Goal: Transaction & Acquisition: Purchase product/service

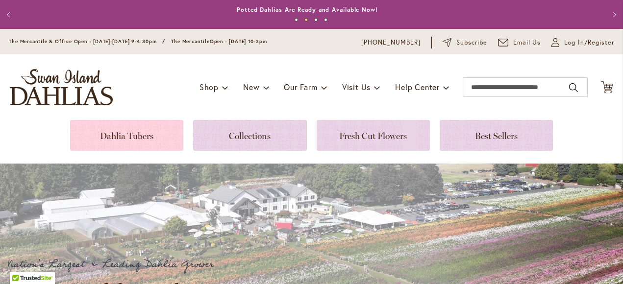
click at [110, 135] on link at bounding box center [126, 135] width 113 height 31
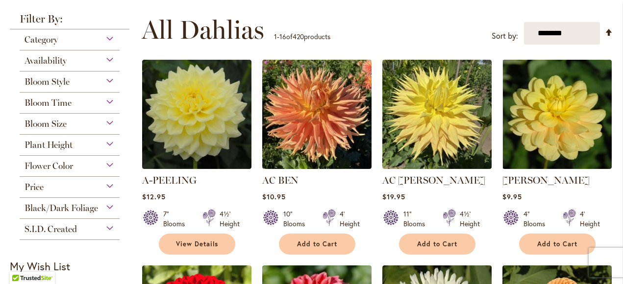
scroll to position [179, 0]
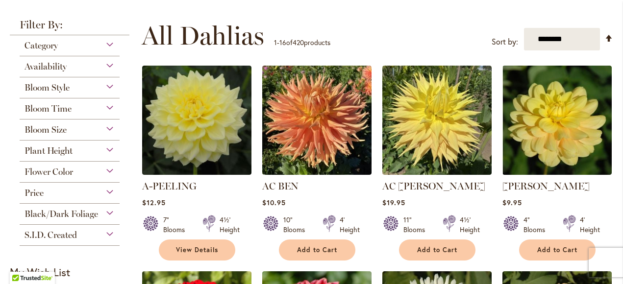
click at [108, 169] on div "Flower Color" at bounding box center [70, 170] width 100 height 16
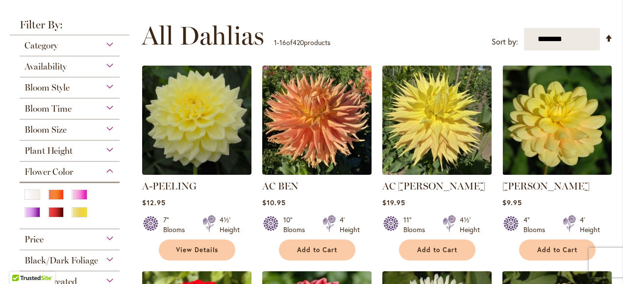
click at [64, 151] on span "Plant Height" at bounding box center [49, 151] width 48 height 11
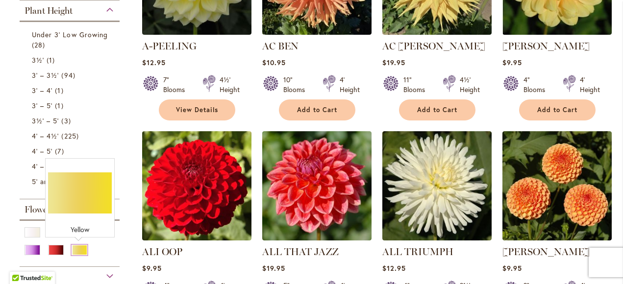
click at [75, 248] on div "Yellow" at bounding box center [80, 250] width 16 height 10
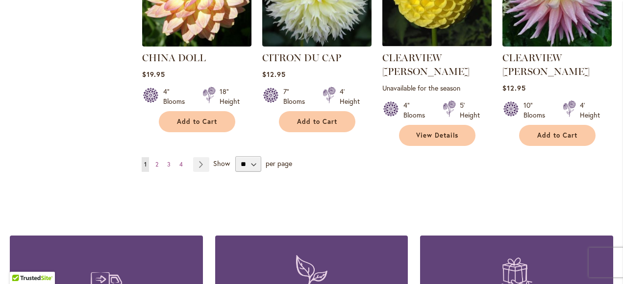
scroll to position [911, 0]
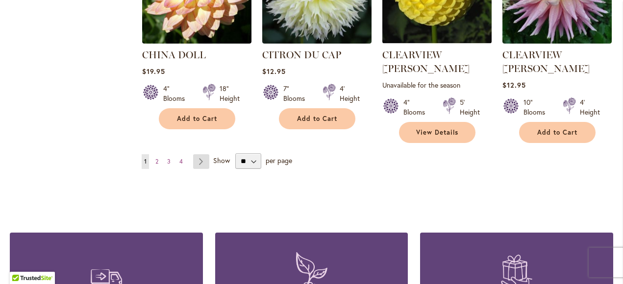
click at [201, 154] on link "Page Next" at bounding box center [201, 161] width 16 height 15
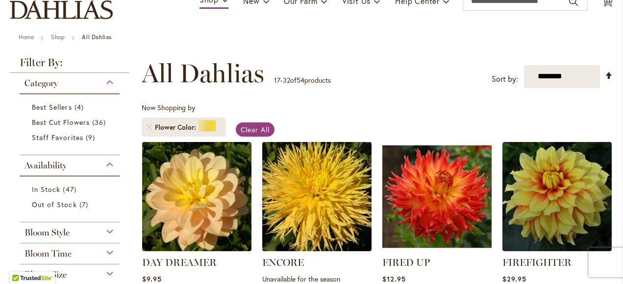
scroll to position [150, 0]
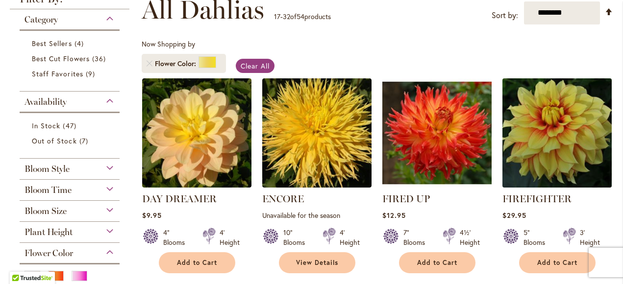
click at [559, 130] on img at bounding box center [556, 132] width 115 height 115
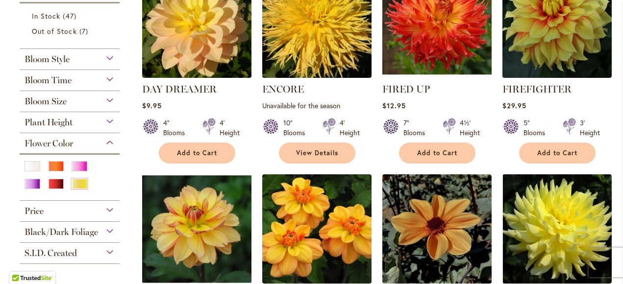
scroll to position [237, 0]
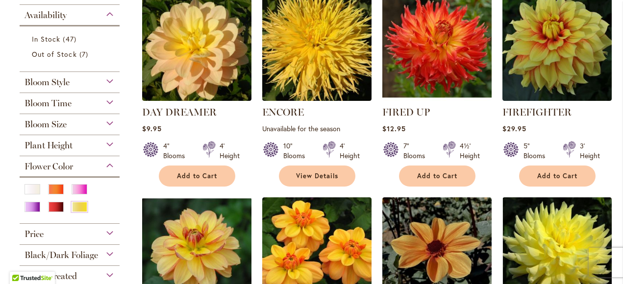
click at [58, 101] on span "Bloom Time" at bounding box center [48, 103] width 47 height 11
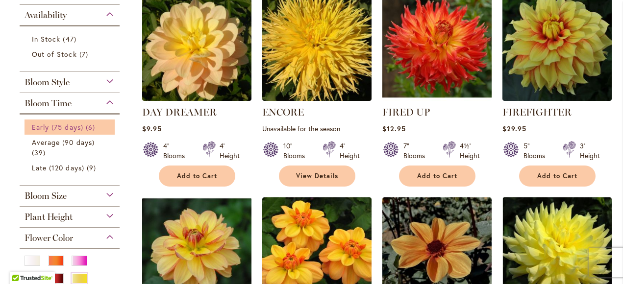
click at [59, 126] on span "Early (75 days)" at bounding box center [57, 127] width 51 height 9
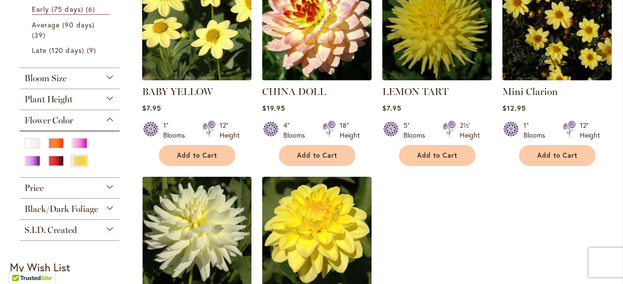
scroll to position [221, 0]
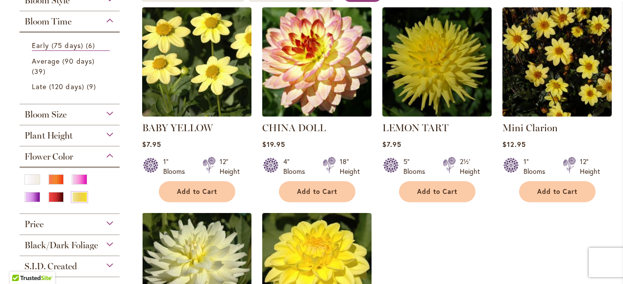
click at [328, 67] on img at bounding box center [316, 61] width 115 height 115
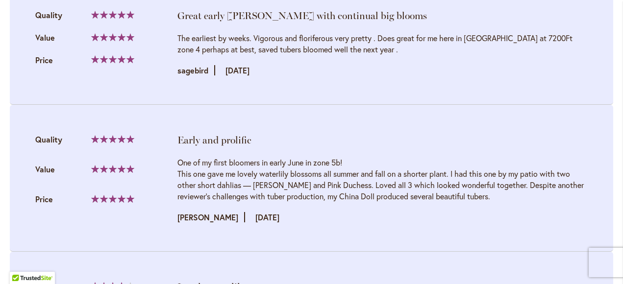
scroll to position [1129, 0]
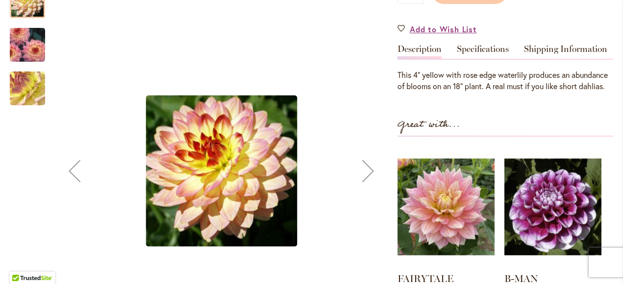
scroll to position [25, 0]
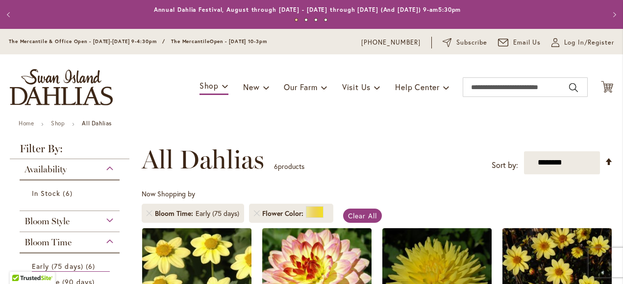
click at [49, 241] on span "Bloom Time" at bounding box center [48, 242] width 47 height 11
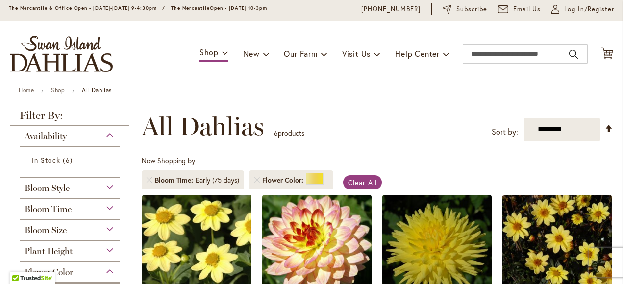
scroll to position [52, 0]
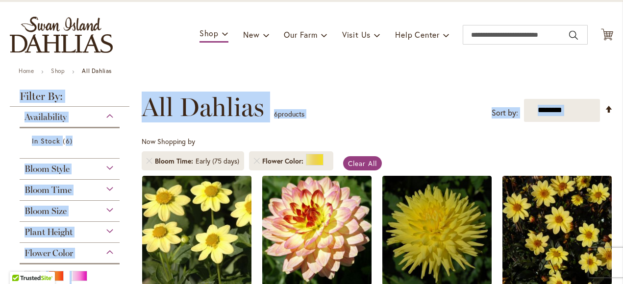
drag, startPoint x: 612, startPoint y: 80, endPoint x: 611, endPoint y: 86, distance: 6.4
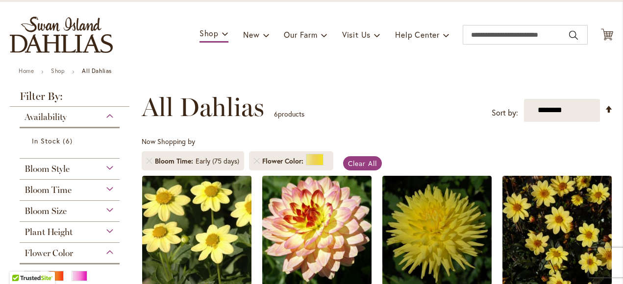
click at [57, 191] on span "Bloom Time" at bounding box center [48, 190] width 47 height 11
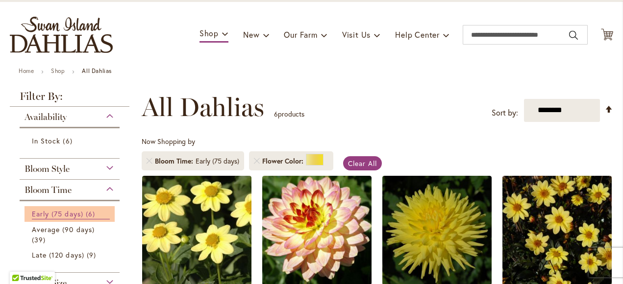
click at [59, 213] on span "Early (75 days)" at bounding box center [57, 213] width 51 height 9
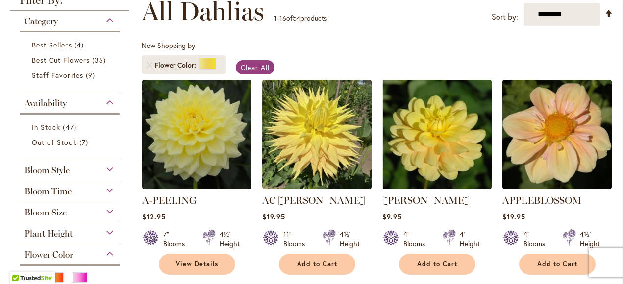
scroll to position [151, 0]
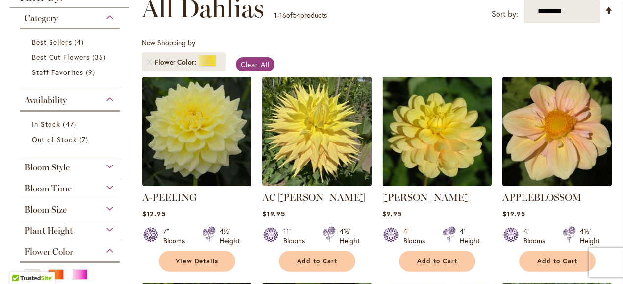
click at [109, 185] on div "Bloom Time" at bounding box center [70, 186] width 100 height 16
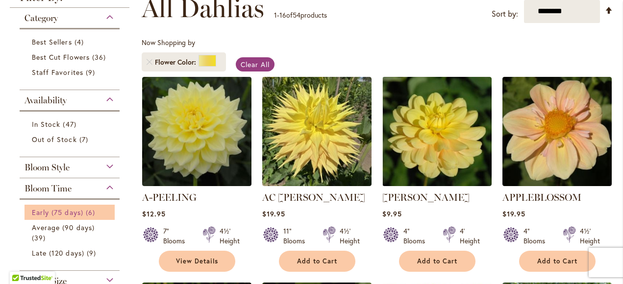
click at [68, 210] on span "Early (75 days)" at bounding box center [57, 212] width 51 height 9
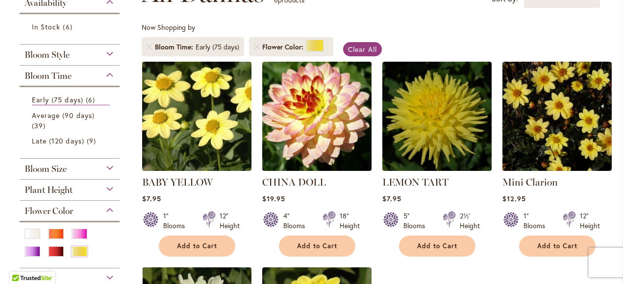
scroll to position [179, 0]
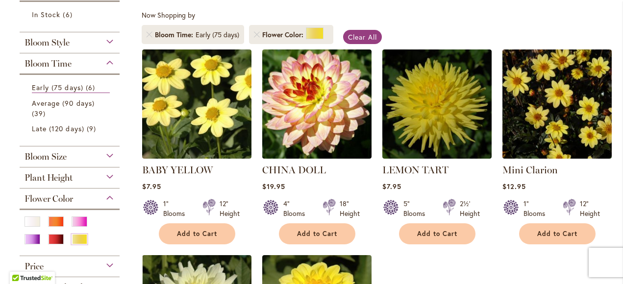
drag, startPoint x: 614, startPoint y: 105, endPoint x: 613, endPoint y: 137, distance: 32.4
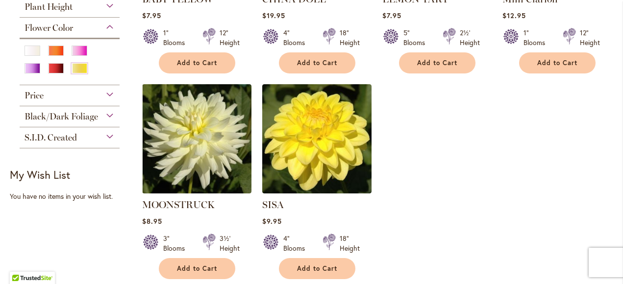
scroll to position [358, 0]
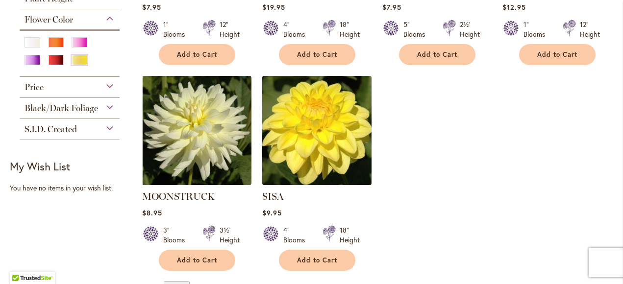
click at [304, 154] on img at bounding box center [316, 130] width 115 height 115
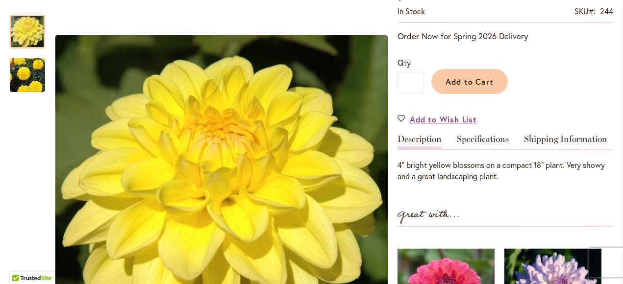
scroll to position [222, 0]
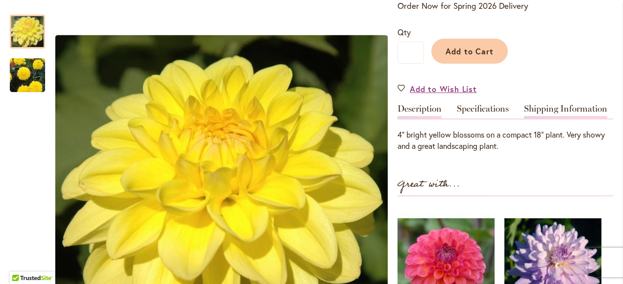
drag, startPoint x: 613, startPoint y: 83, endPoint x: 610, endPoint y: 114, distance: 31.0
click at [566, 57] on div "Add to Cart" at bounding box center [518, 48] width 189 height 45
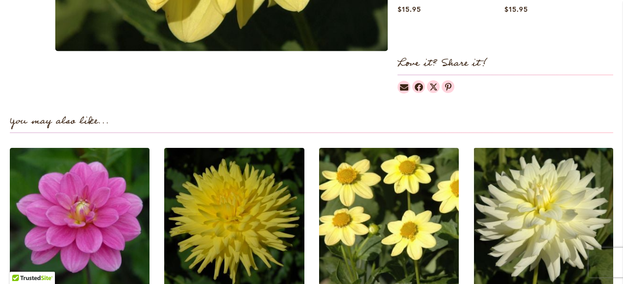
scroll to position [699, 0]
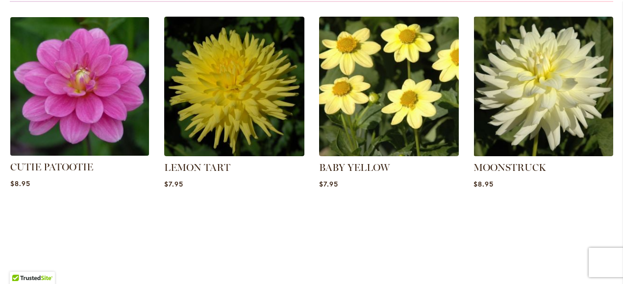
click at [95, 98] on img at bounding box center [80, 87] width 146 height 146
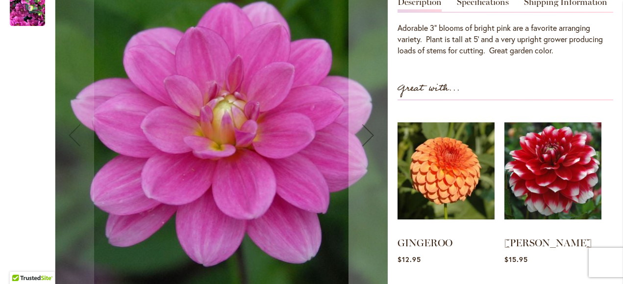
scroll to position [345, 0]
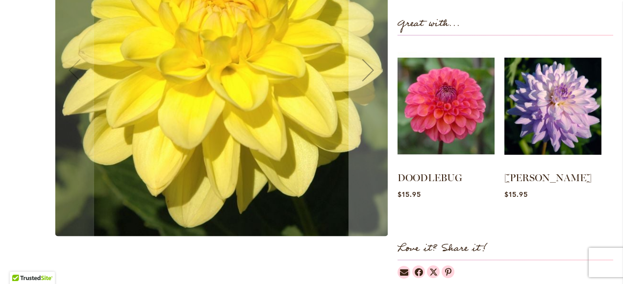
scroll to position [393, 0]
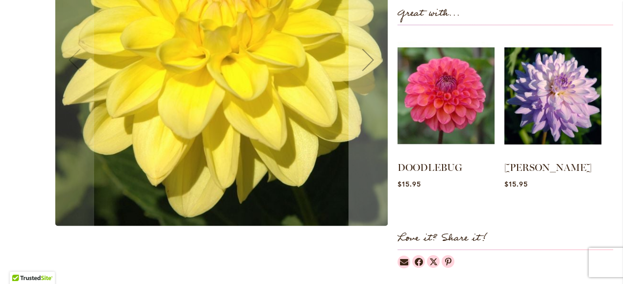
drag, startPoint x: 610, startPoint y: 106, endPoint x: 610, endPoint y: 116, distance: 10.3
click at [610, 116] on ol "DOODLEBUG Rating: 100% 1 Review $15.95 $15.95" at bounding box center [505, 120] width 216 height 171
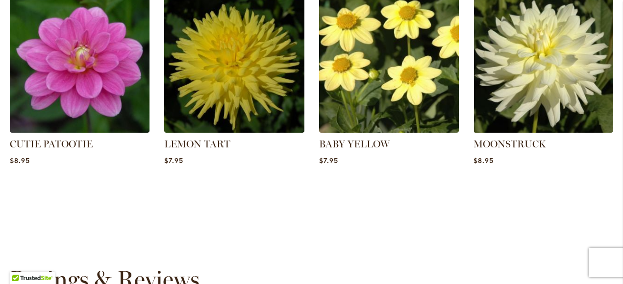
scroll to position [679, 0]
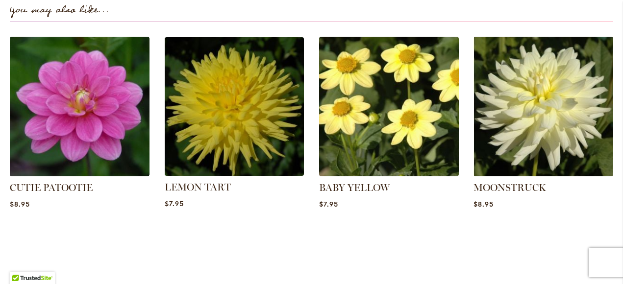
click at [259, 124] on img at bounding box center [234, 107] width 146 height 146
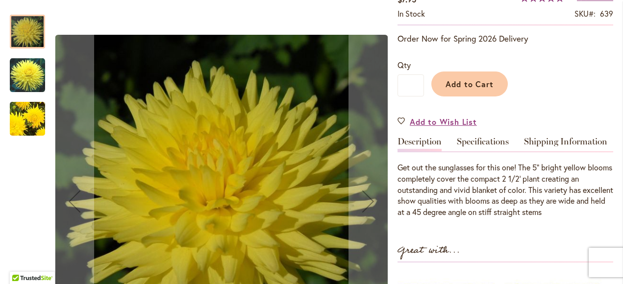
scroll to position [30, 0]
